Goal: Book appointment/travel/reservation

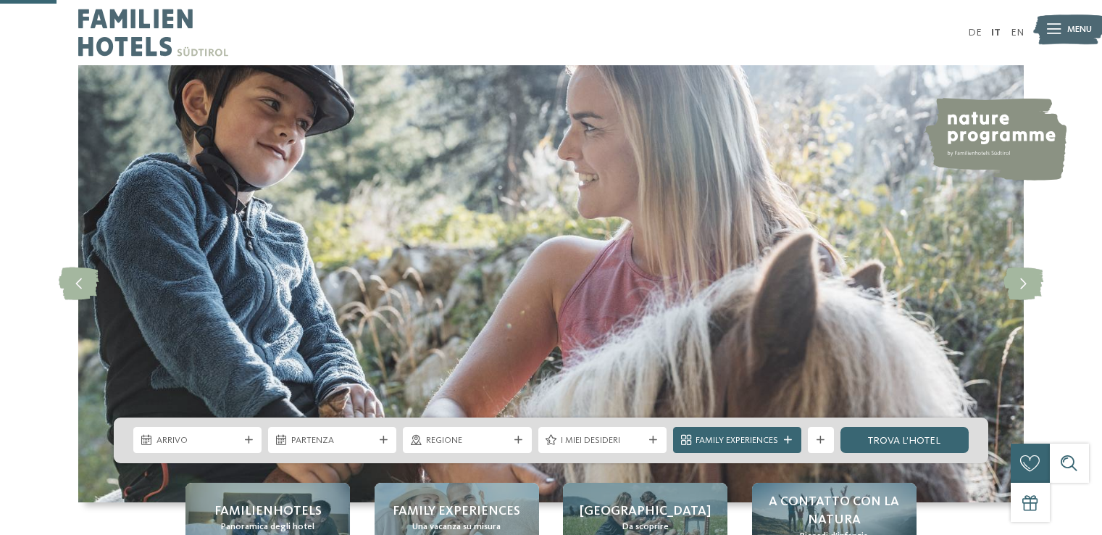
scroll to position [290, 0]
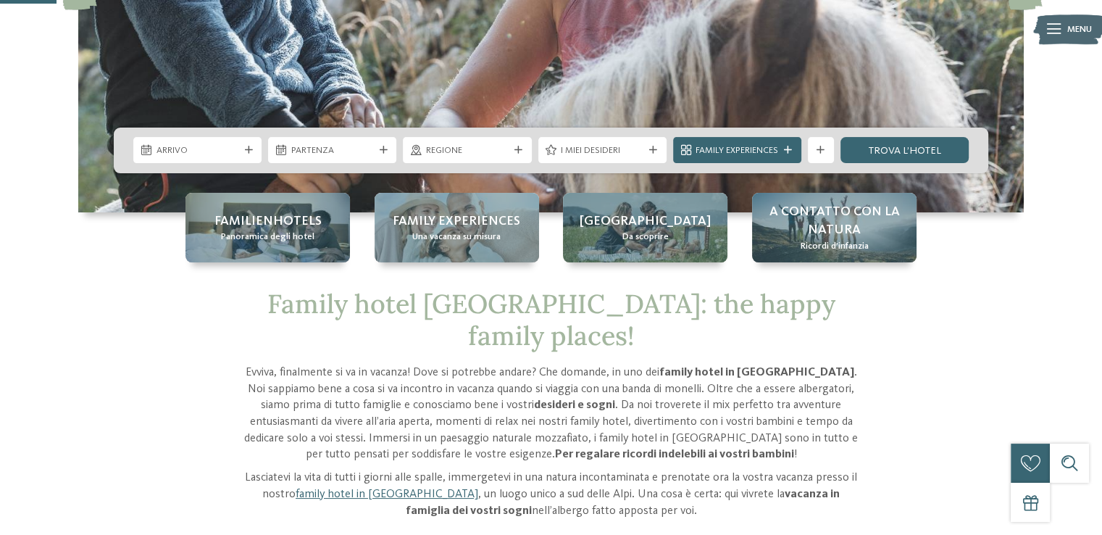
click at [235, 153] on span "Arrivo" at bounding box center [198, 150] width 83 height 13
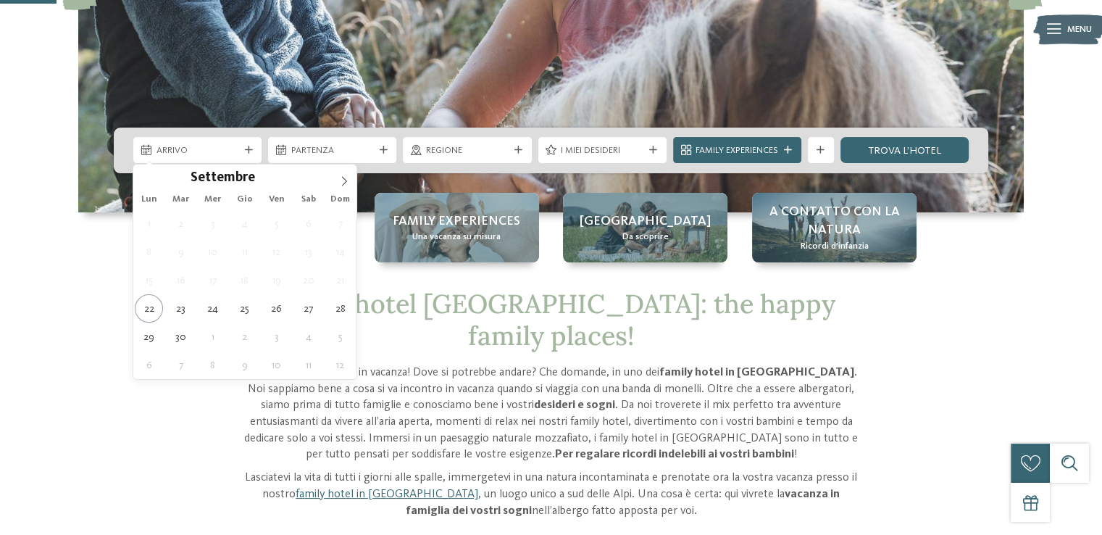
click at [328, 175] on div "Settembre ****" at bounding box center [244, 177] width 223 height 25
click at [335, 175] on span at bounding box center [344, 177] width 25 height 25
click at [336, 178] on span at bounding box center [344, 177] width 25 height 25
type div "[DATE]"
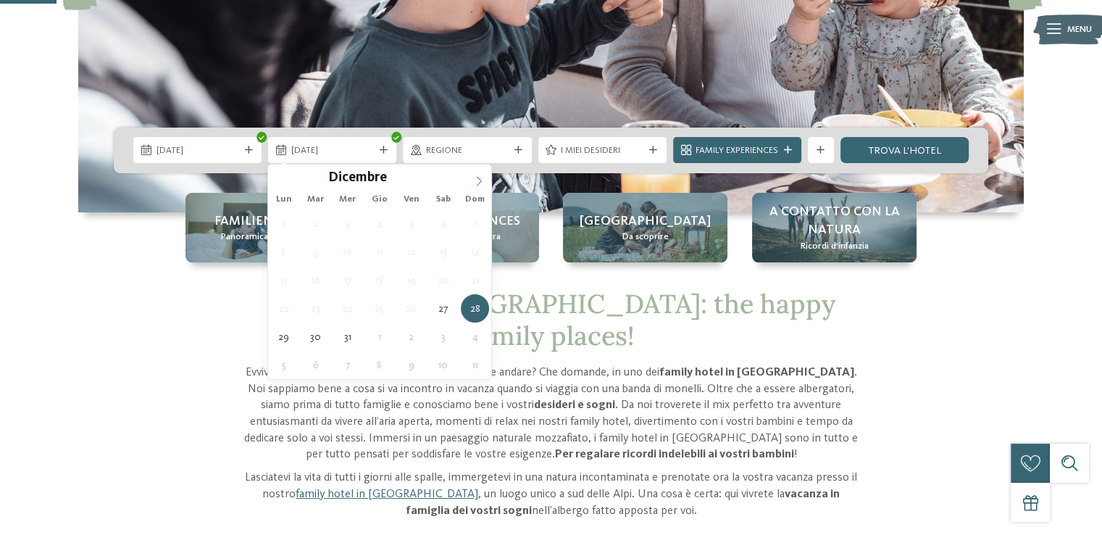
type input "****"
click at [475, 172] on span at bounding box center [479, 177] width 25 height 25
type div "[DATE]"
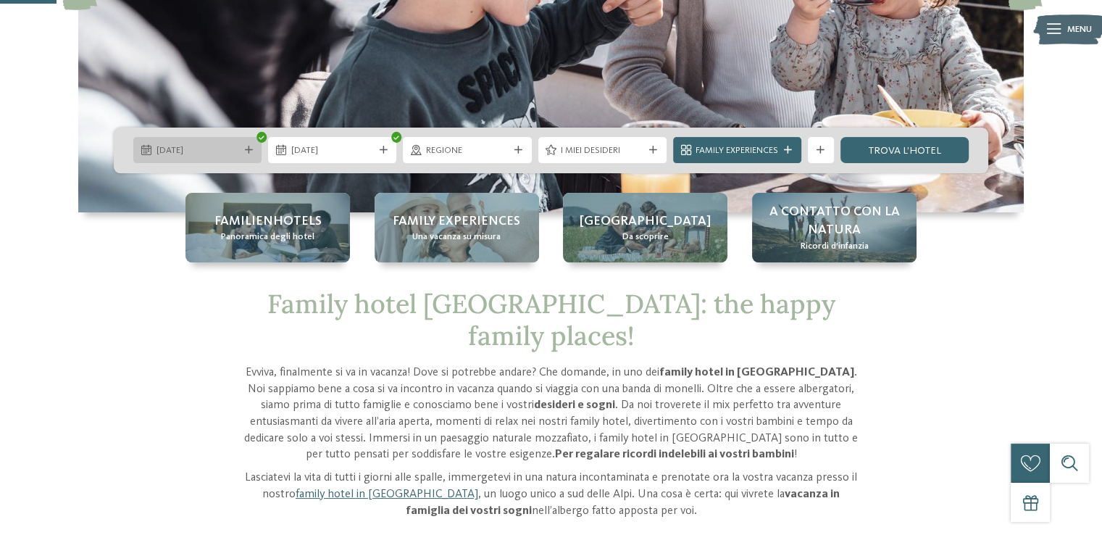
click at [241, 150] on div "[DATE]" at bounding box center [197, 151] width 89 height 14
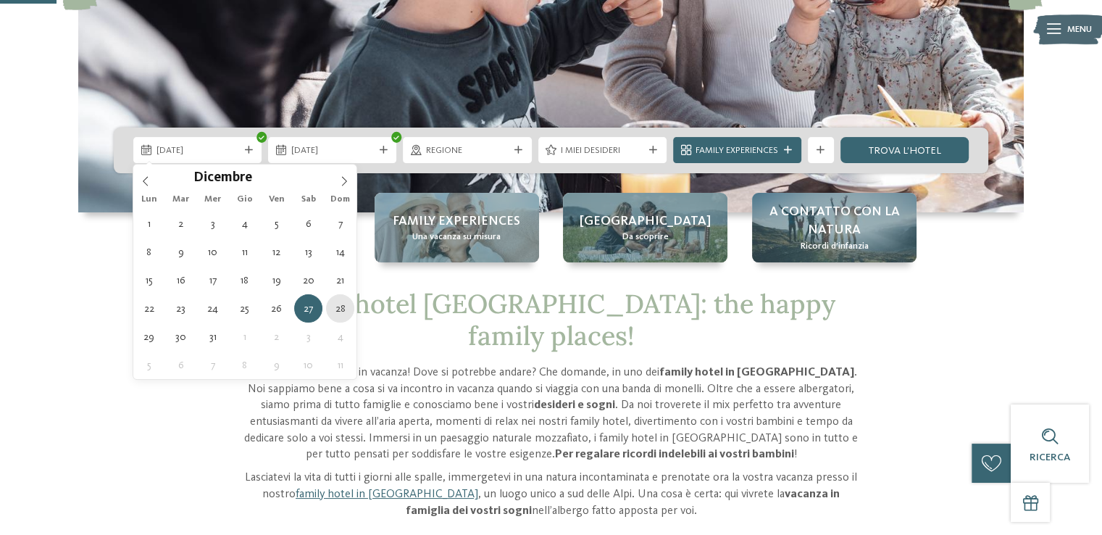
type div "[DATE]"
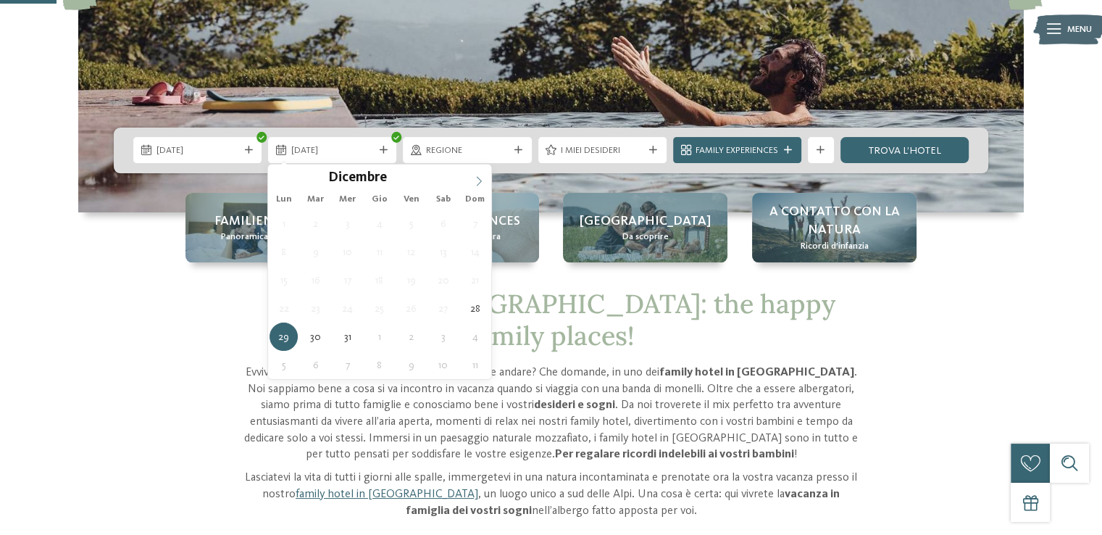
type input "****"
click at [476, 180] on icon at bounding box center [479, 181] width 10 height 10
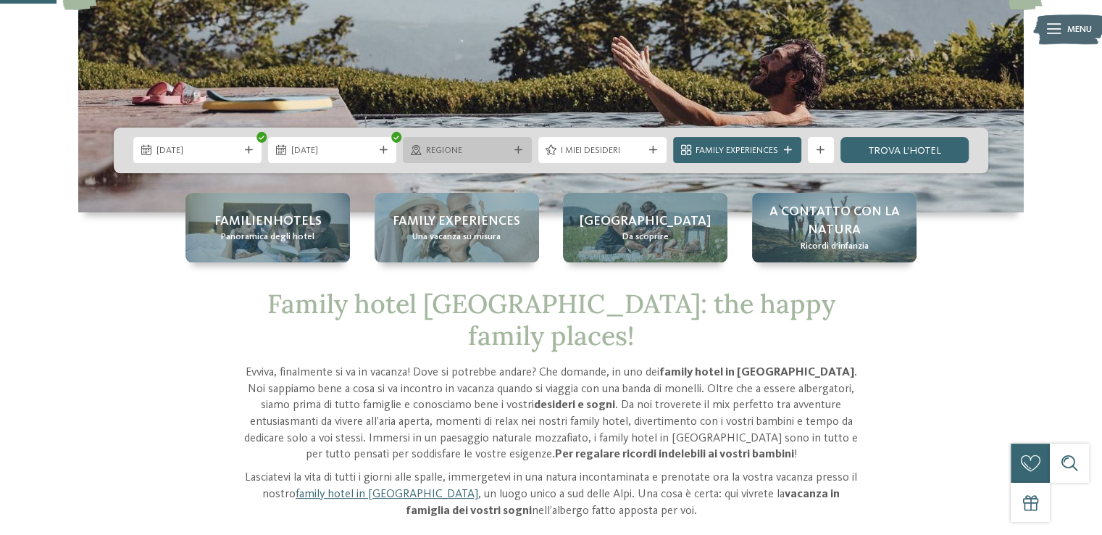
click at [475, 151] on span "Regione" at bounding box center [467, 150] width 83 height 13
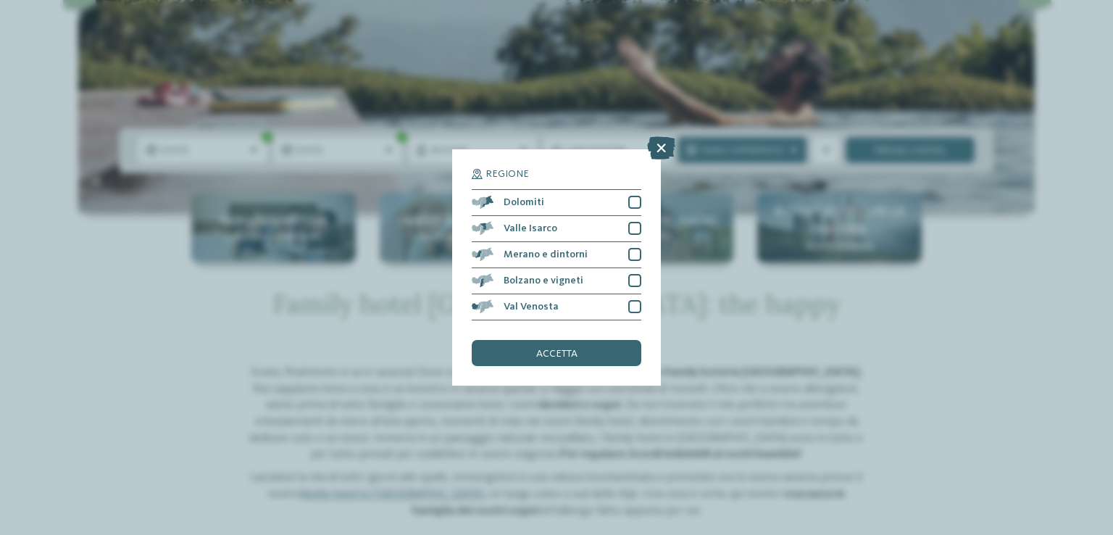
click at [660, 149] on icon at bounding box center [661, 147] width 28 height 23
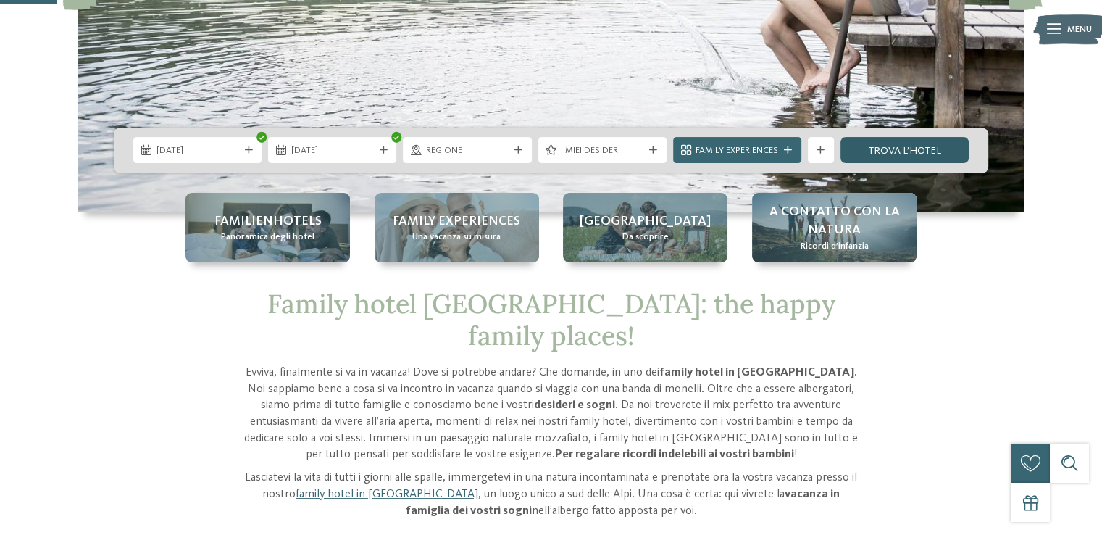
click at [884, 156] on link "trova l’hotel" at bounding box center [905, 150] width 128 height 26
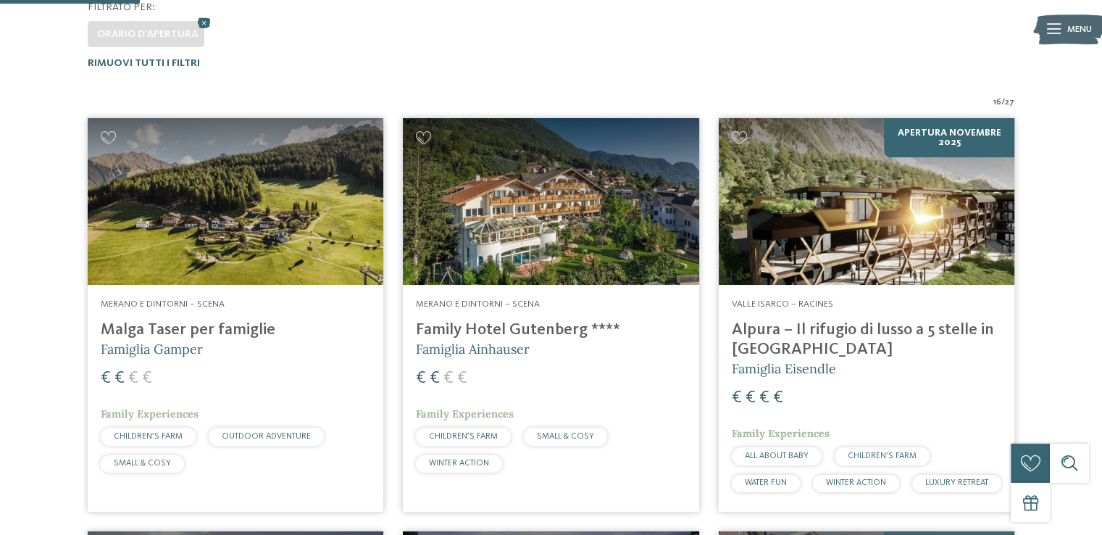
scroll to position [420, 0]
